Goal: Find specific page/section: Find specific page/section

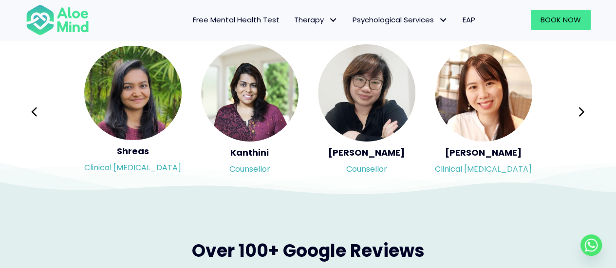
scroll to position [1655, 0]
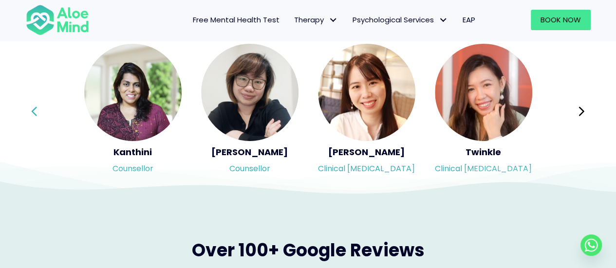
click at [33, 116] on icon at bounding box center [34, 111] width 7 height 19
click at [138, 170] on icon at bounding box center [252, 186] width 859 height 47
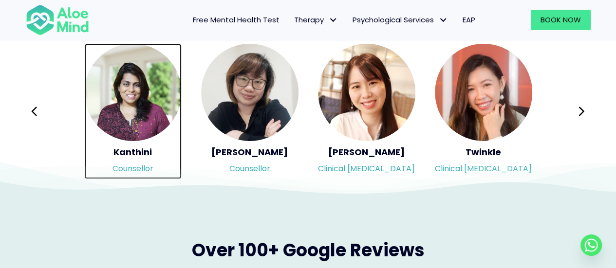
click at [137, 123] on img "Slide 6 of 3" at bounding box center [132, 92] width 97 height 97
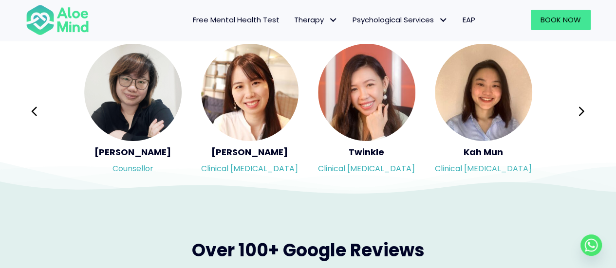
click at [132, 167] on icon at bounding box center [308, 171] width 616 height 49
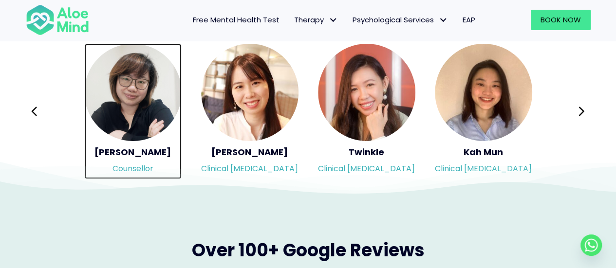
click at [132, 125] on img "Slide 7 of 3" at bounding box center [132, 92] width 97 height 97
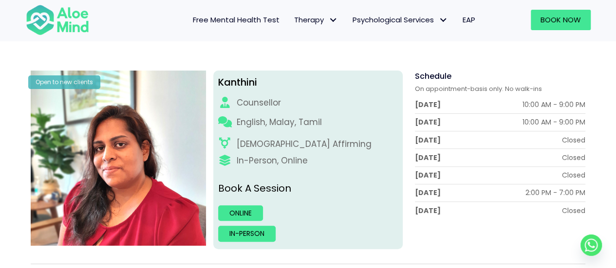
scroll to position [97, 0]
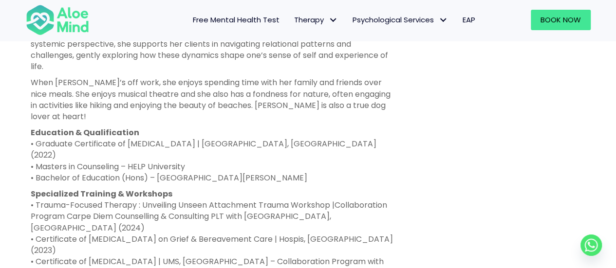
scroll to position [682, 0]
